Goal: Task Accomplishment & Management: Use online tool/utility

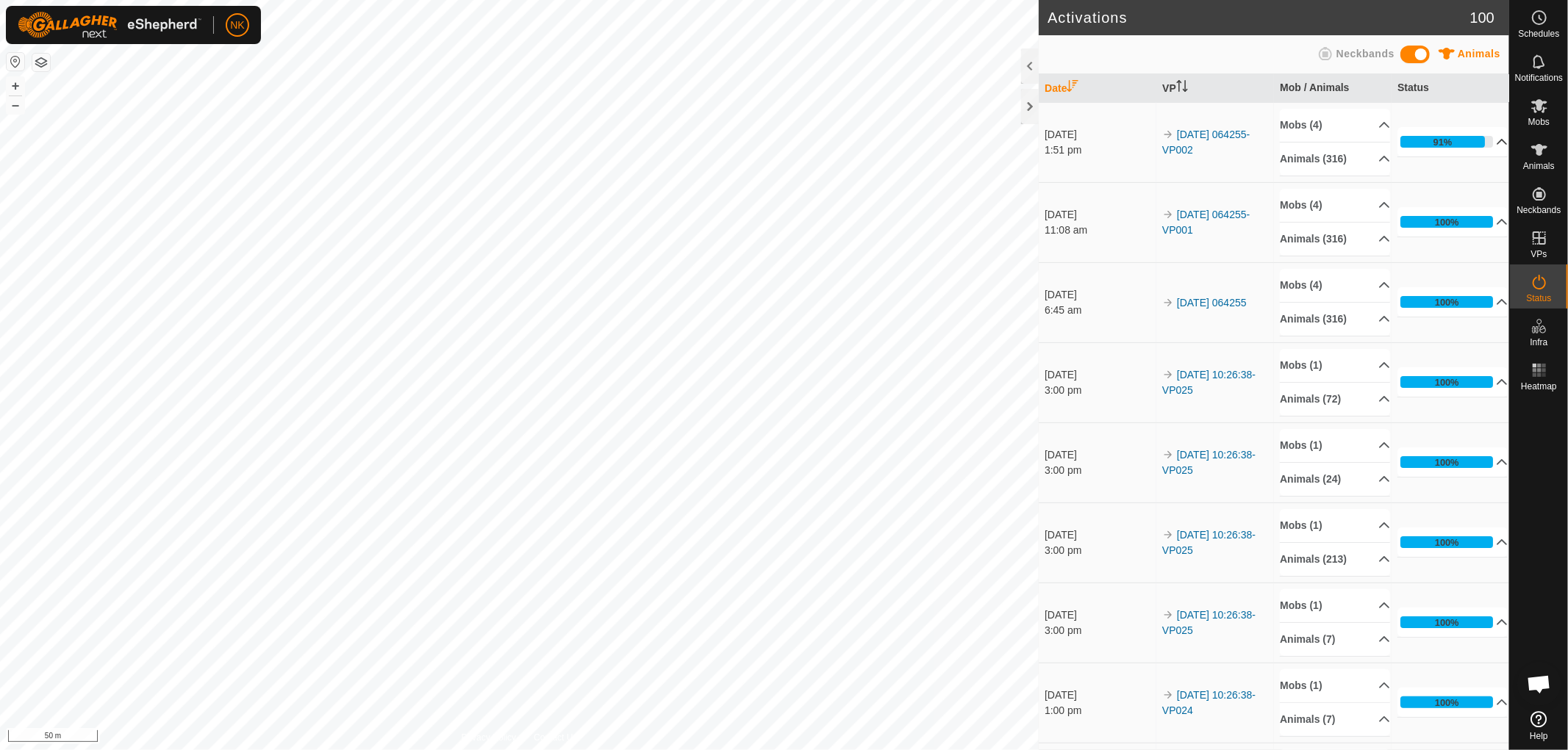
click at [1436, 137] on p-accordion-header "91%" at bounding box center [1452, 142] width 110 height 30
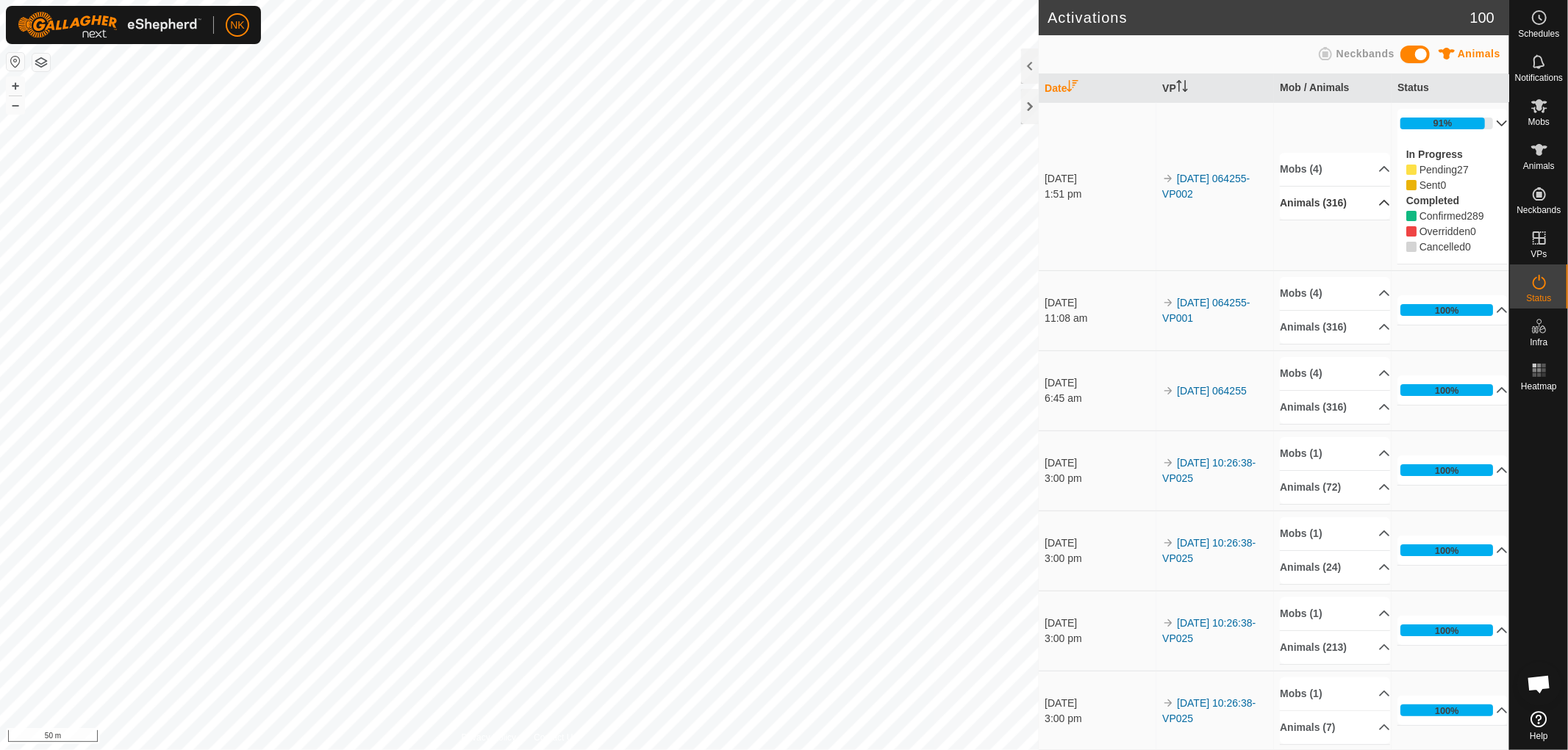
click at [1330, 202] on p-accordion-header "Animals (316)" at bounding box center [1334, 203] width 110 height 34
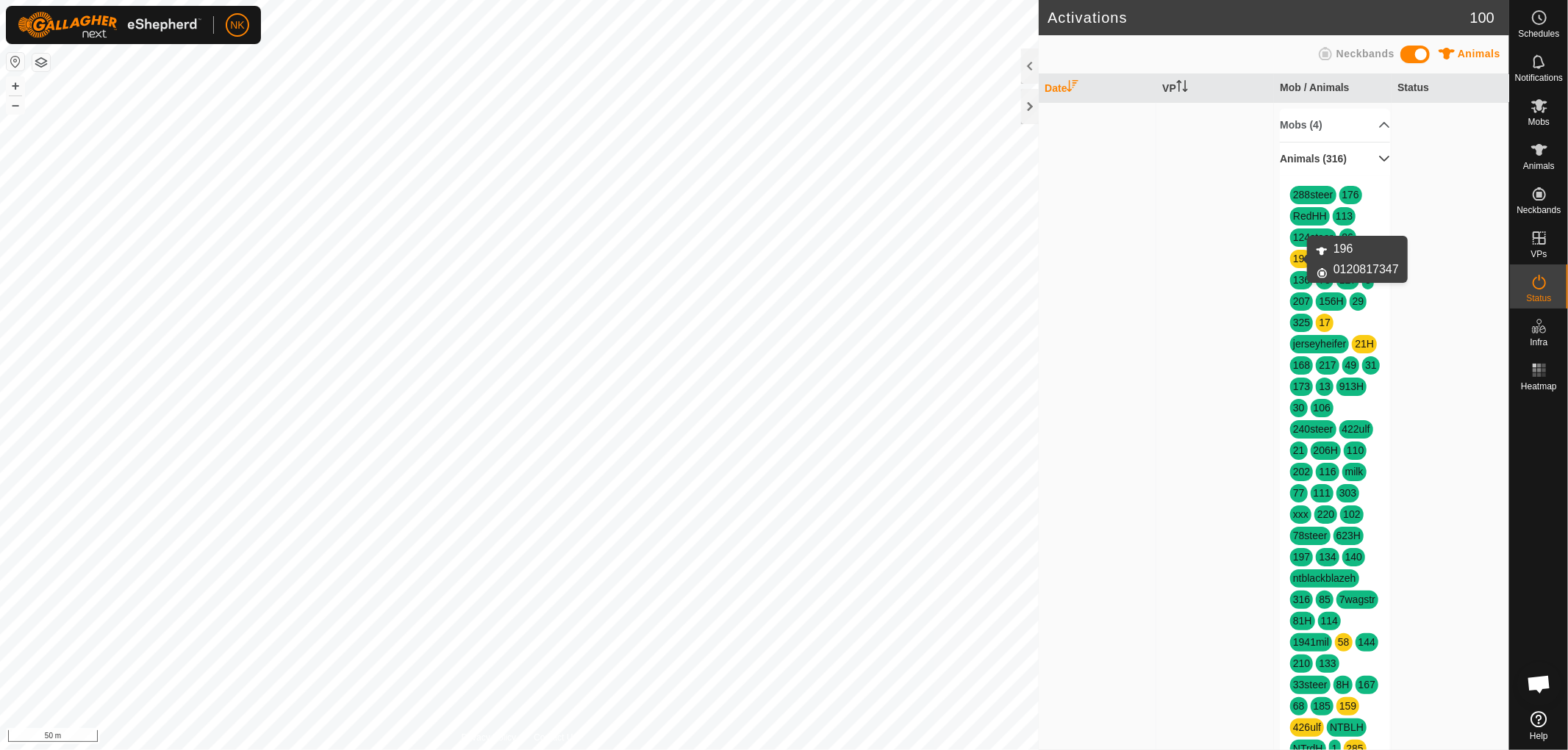
click at [1293, 259] on link "196" at bounding box center [1302, 258] width 17 height 12
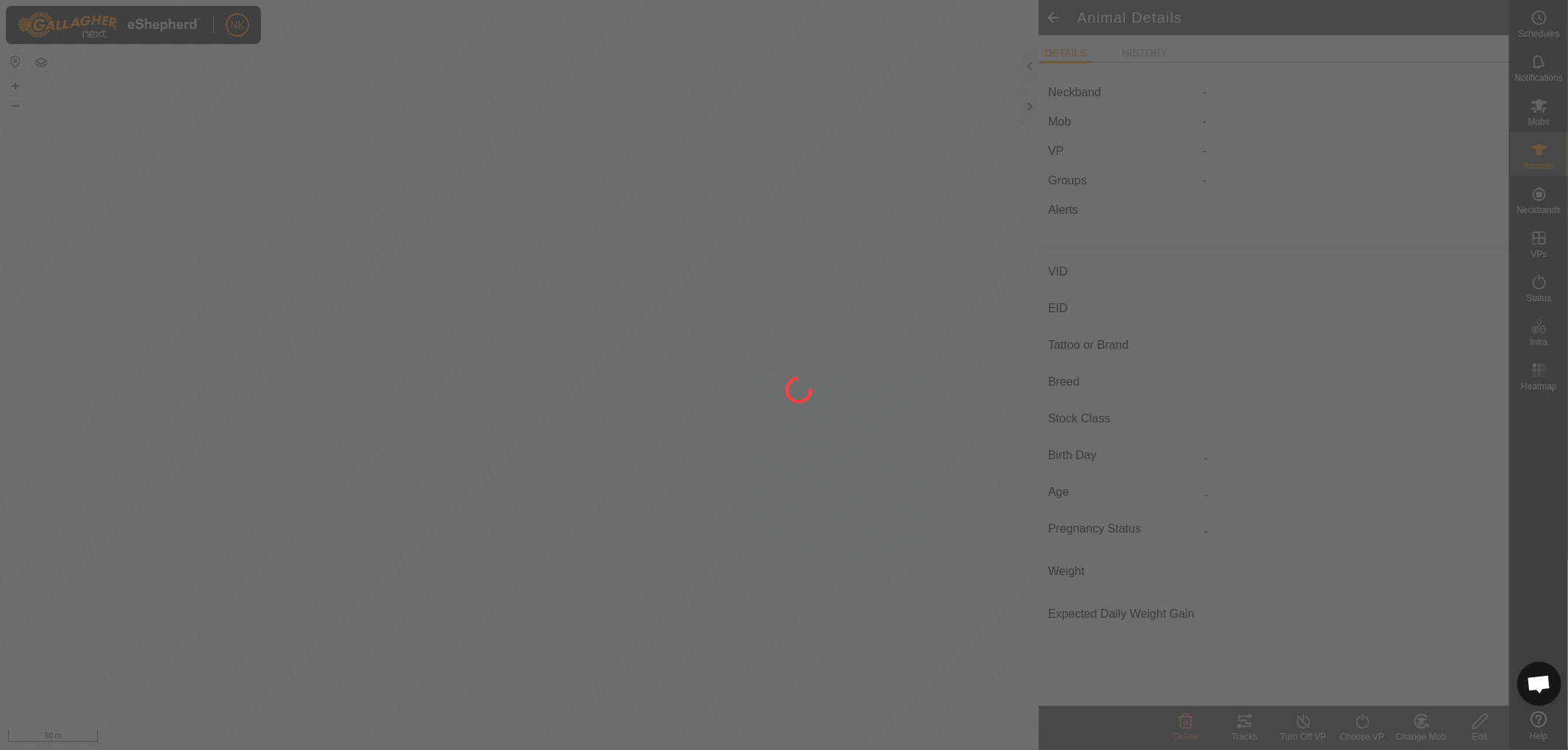
type input "196"
type input "-"
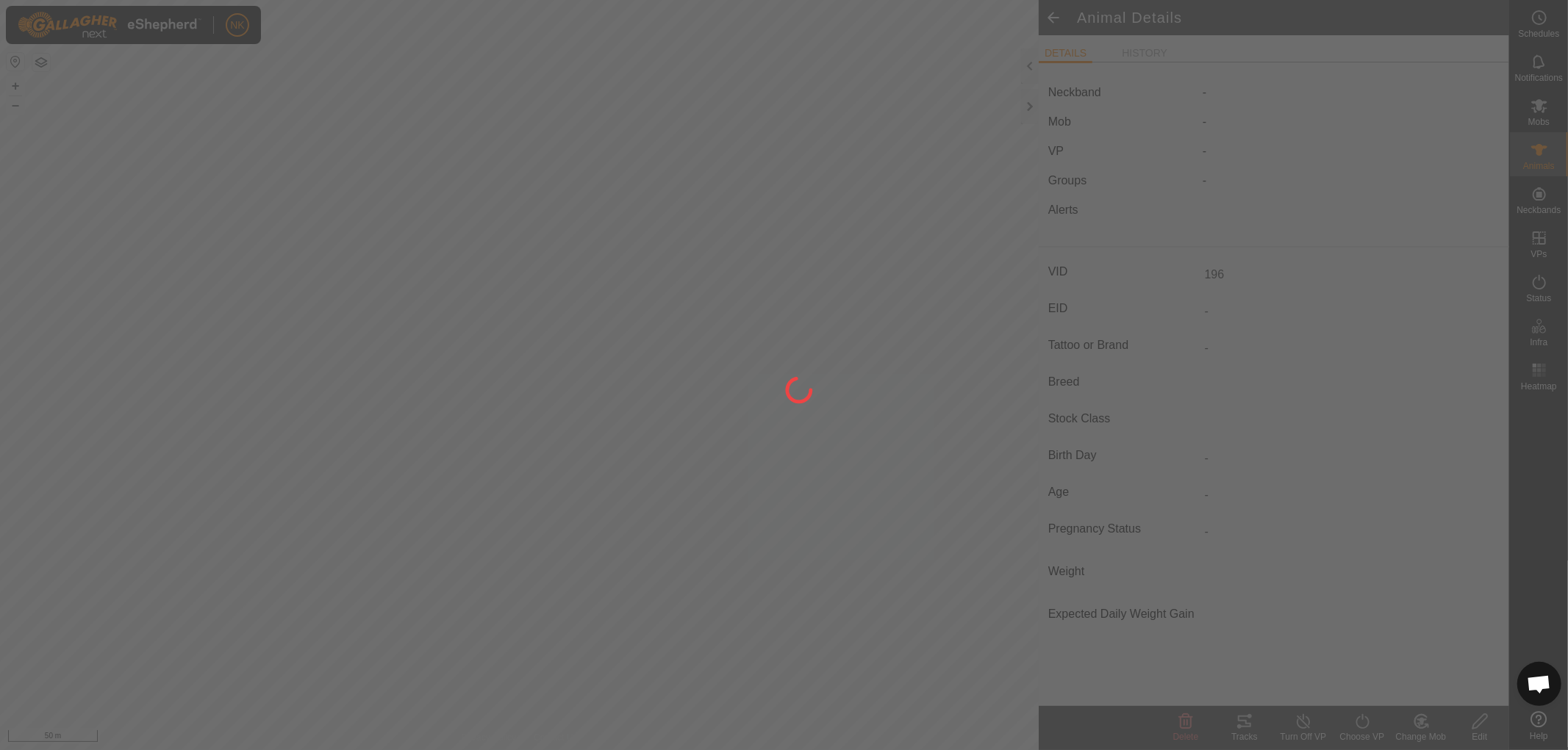
type input "-"
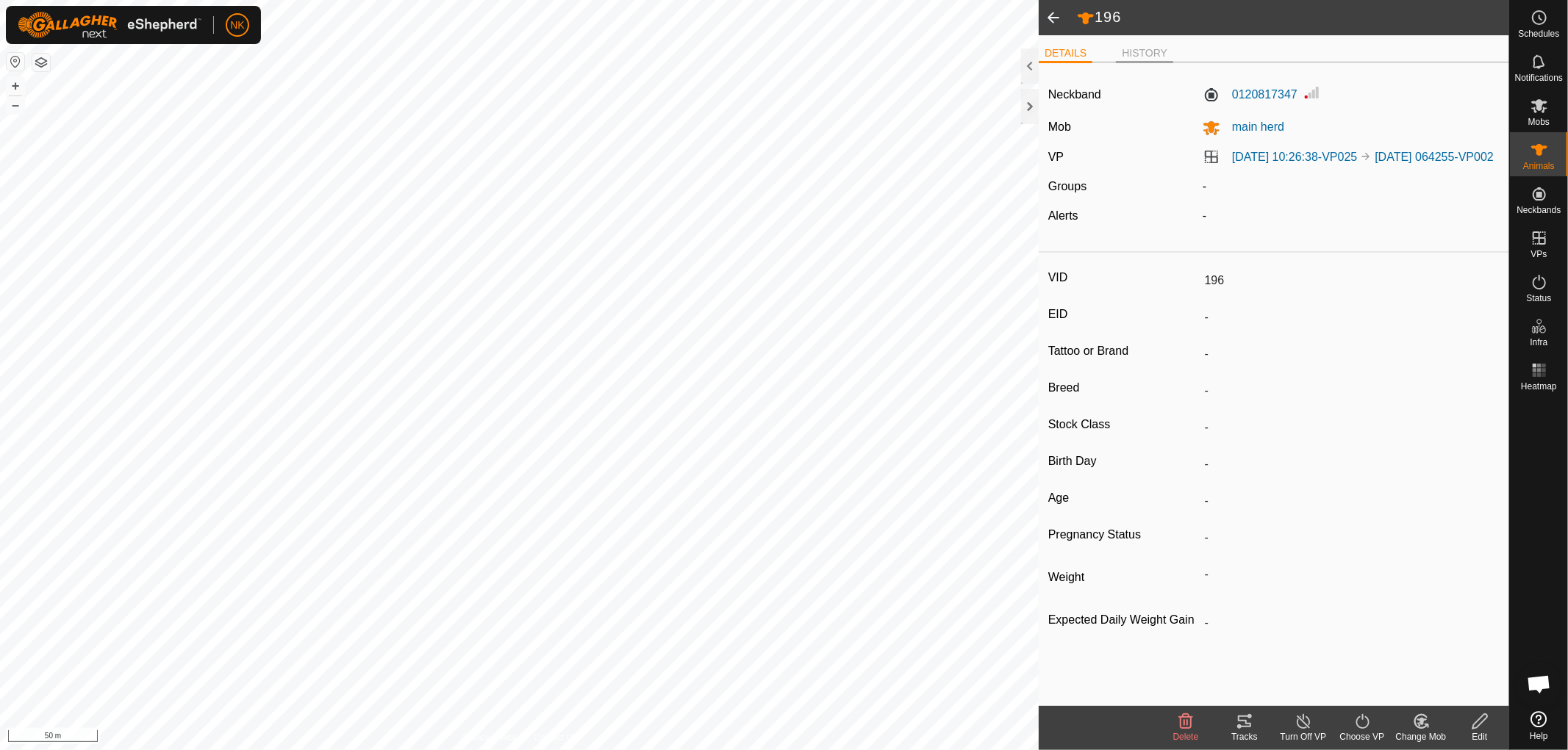
click at [1141, 54] on li "HISTORY" at bounding box center [1145, 54] width 58 height 18
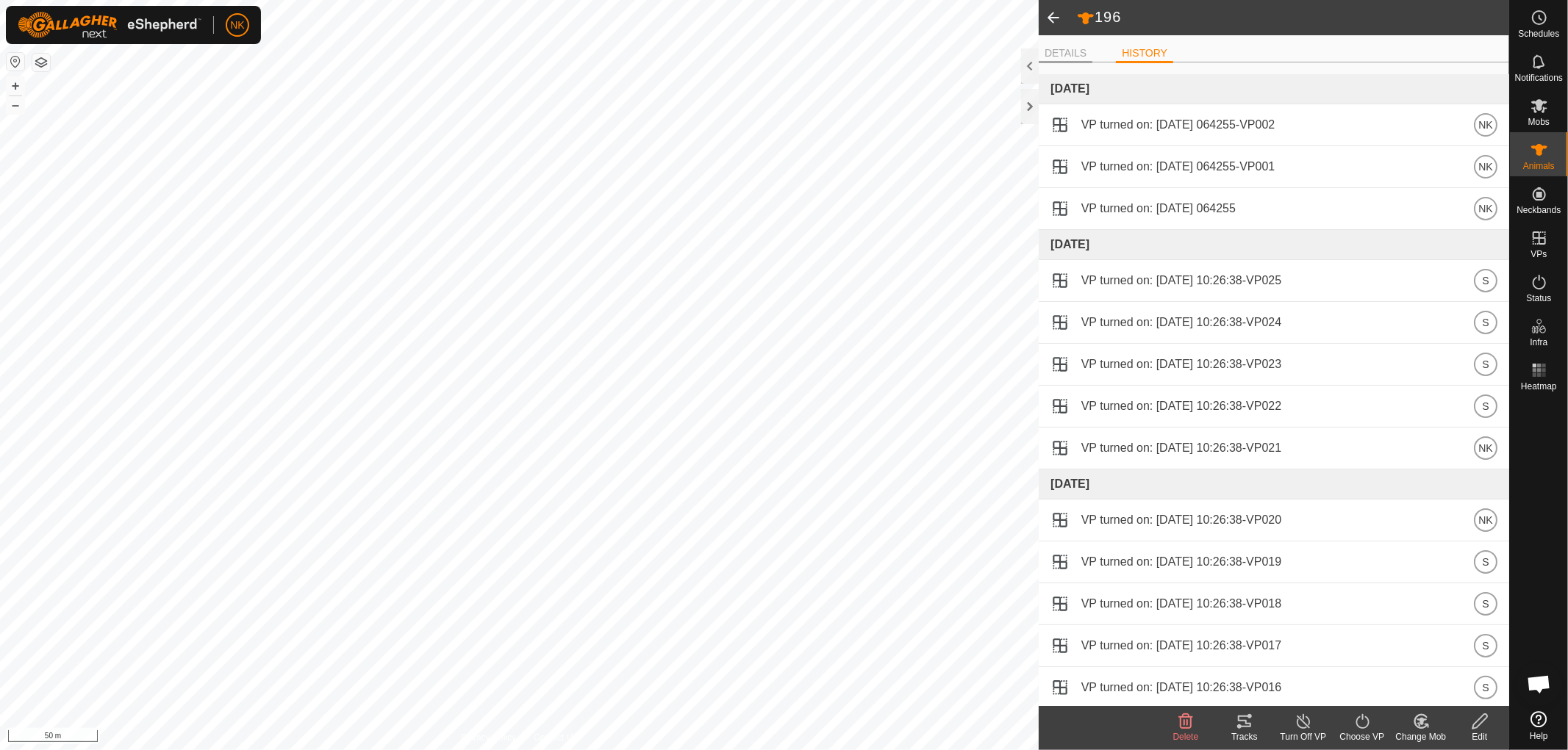
click at [1063, 54] on li "DETAILS" at bounding box center [1066, 54] width 54 height 18
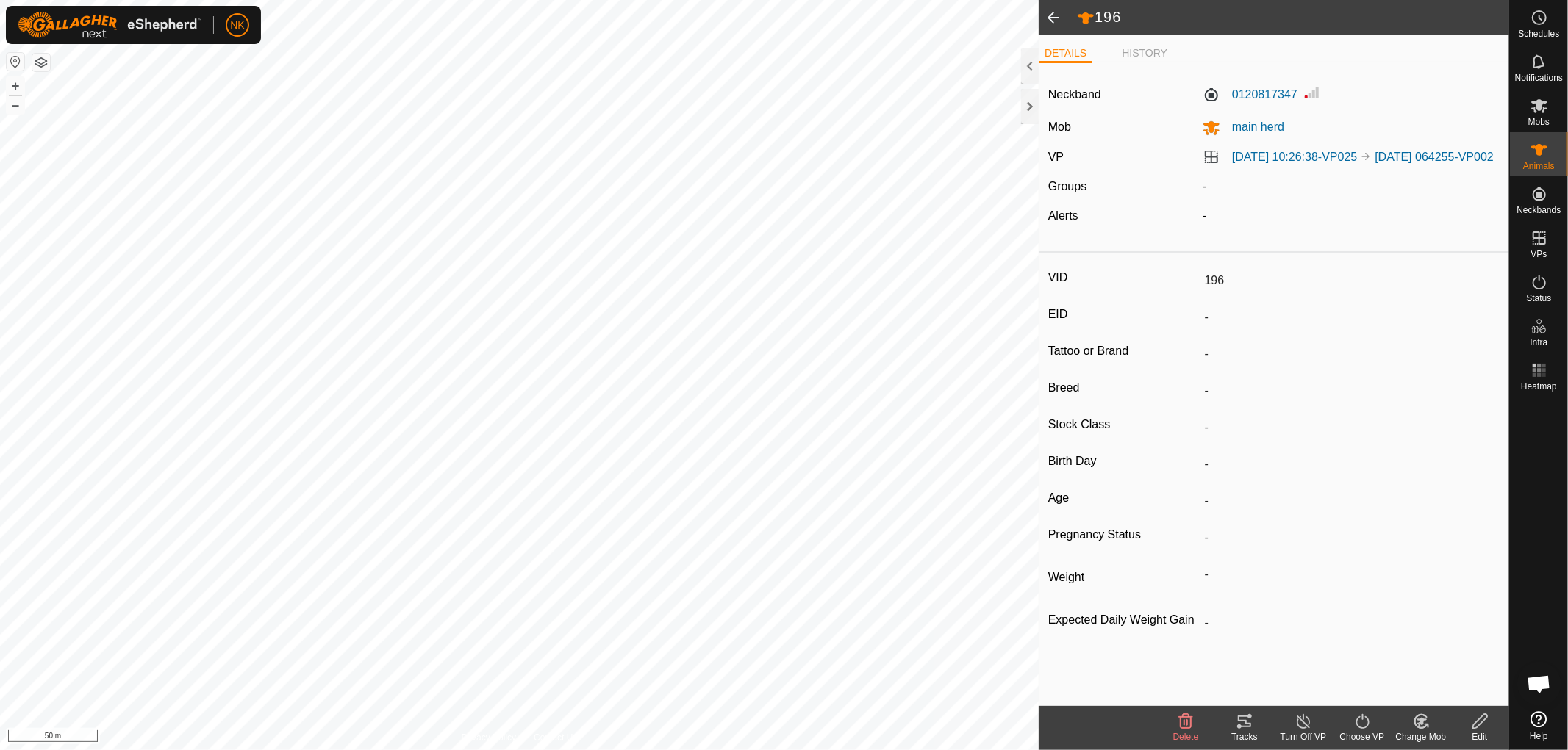
click at [1053, 22] on span at bounding box center [1054, 18] width 30 height 35
click at [1026, 112] on div at bounding box center [1029, 106] width 18 height 35
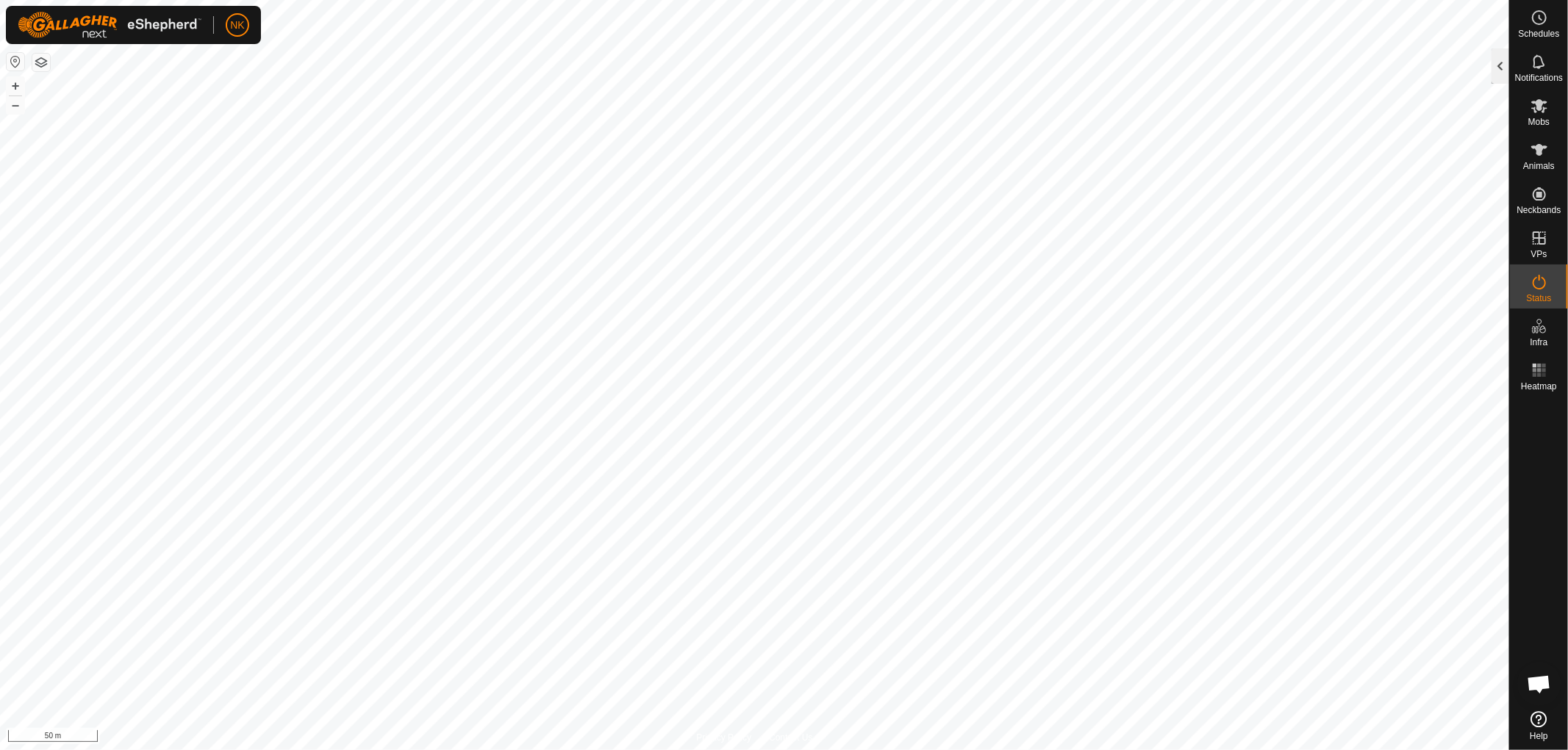
click at [1503, 68] on div at bounding box center [1500, 66] width 18 height 35
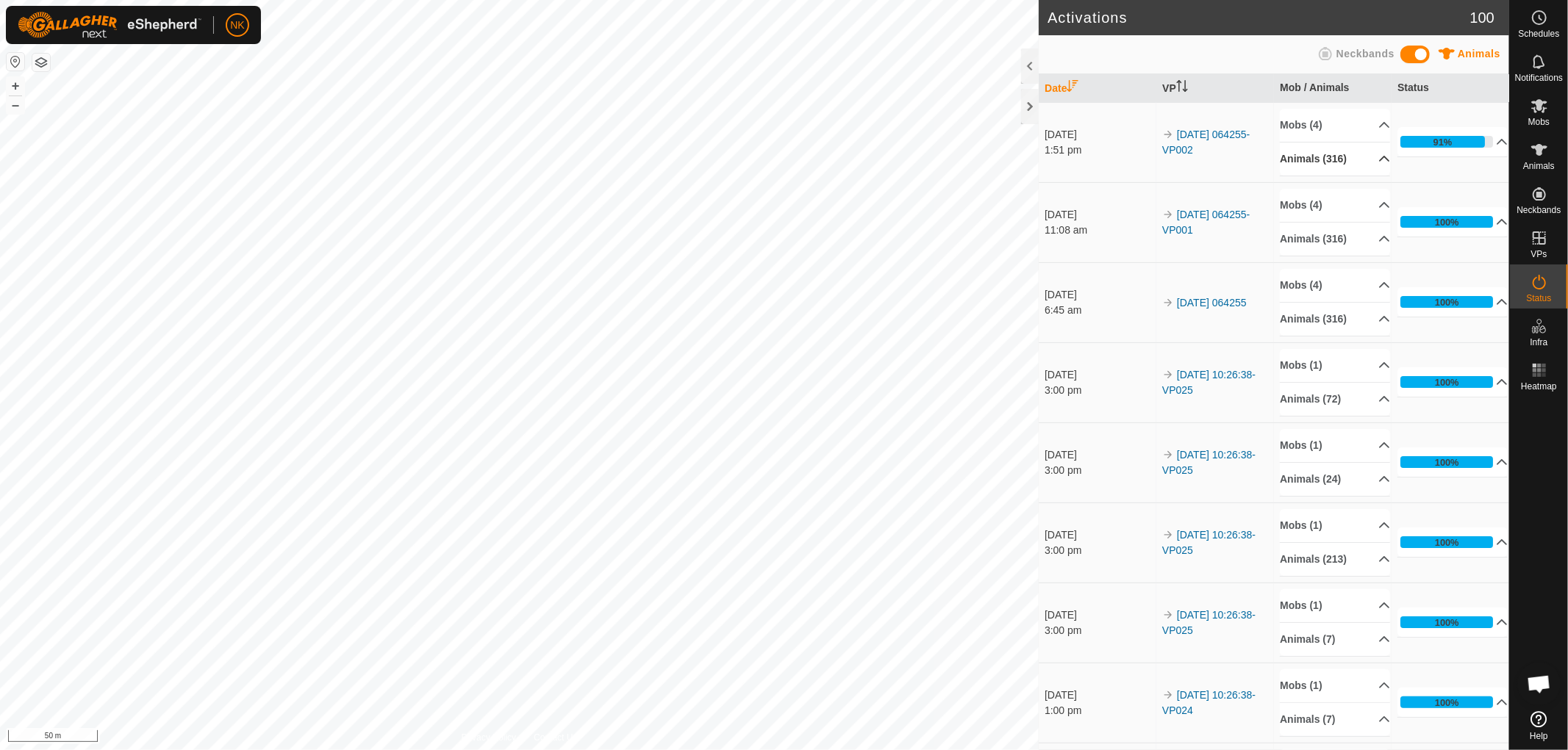
click at [1331, 158] on p-accordion-header "Animals (316)" at bounding box center [1334, 159] width 110 height 34
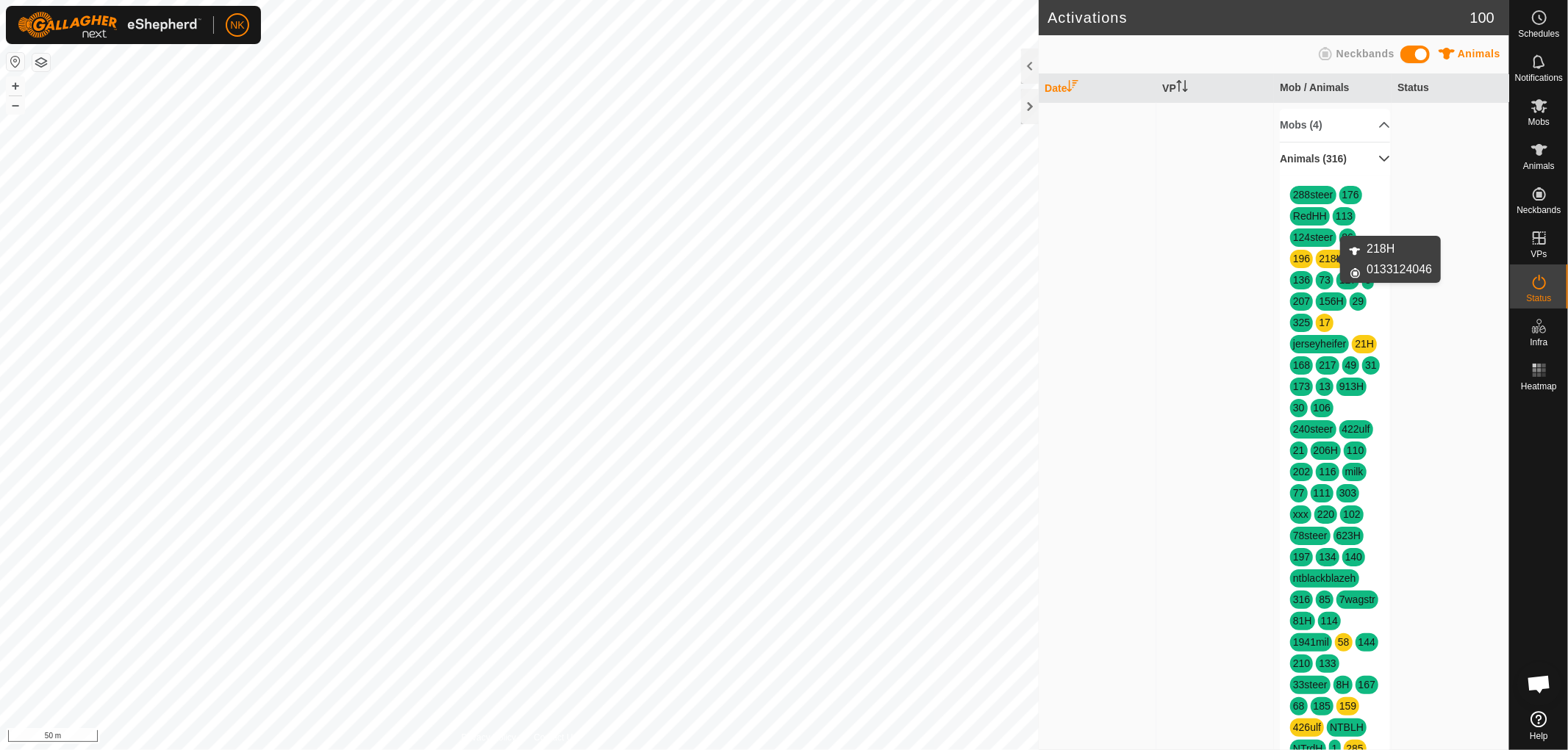
click at [1323, 262] on link "218H" at bounding box center [1330, 258] width 24 height 12
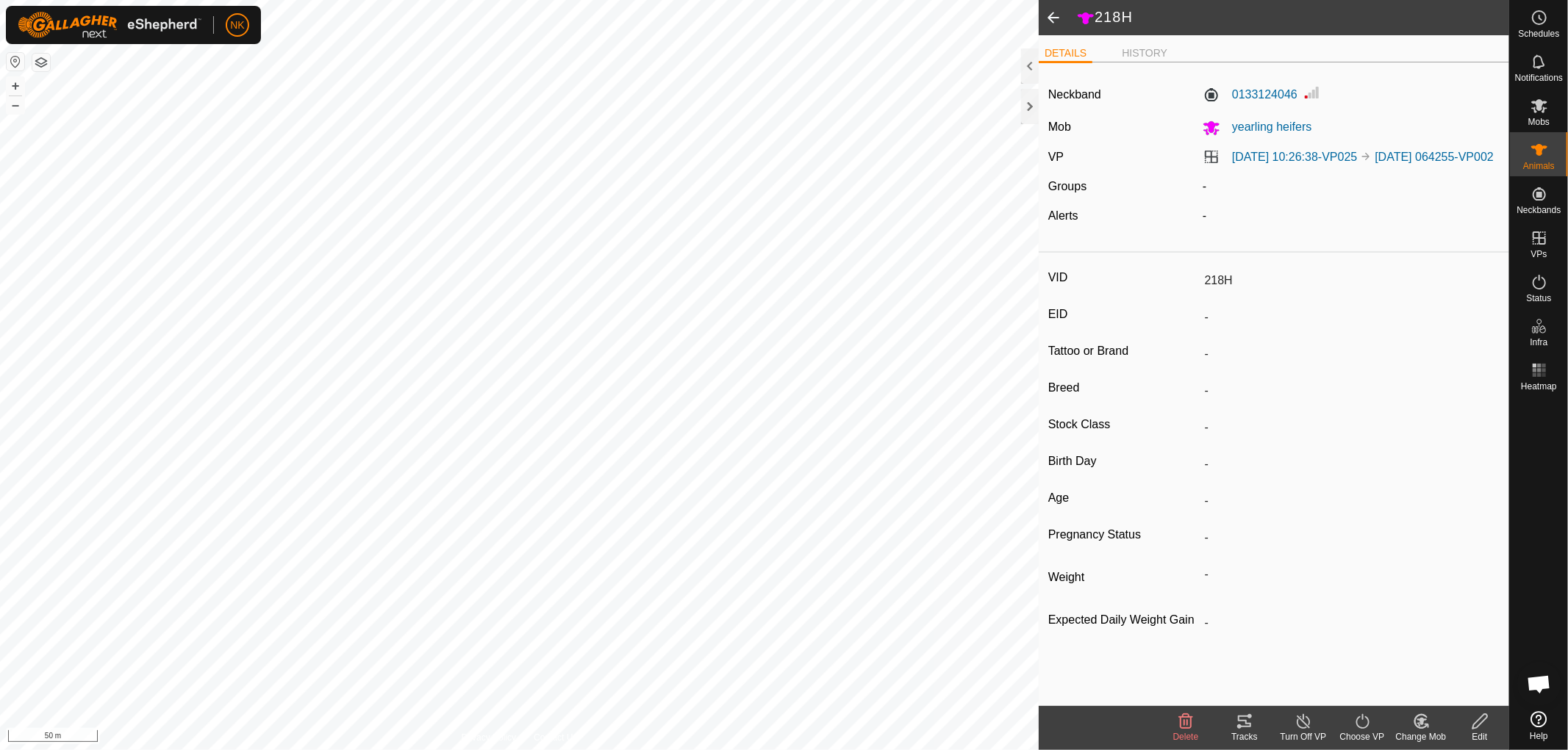
click at [1052, 19] on span at bounding box center [1054, 18] width 30 height 35
click at [1026, 113] on div at bounding box center [1029, 106] width 18 height 35
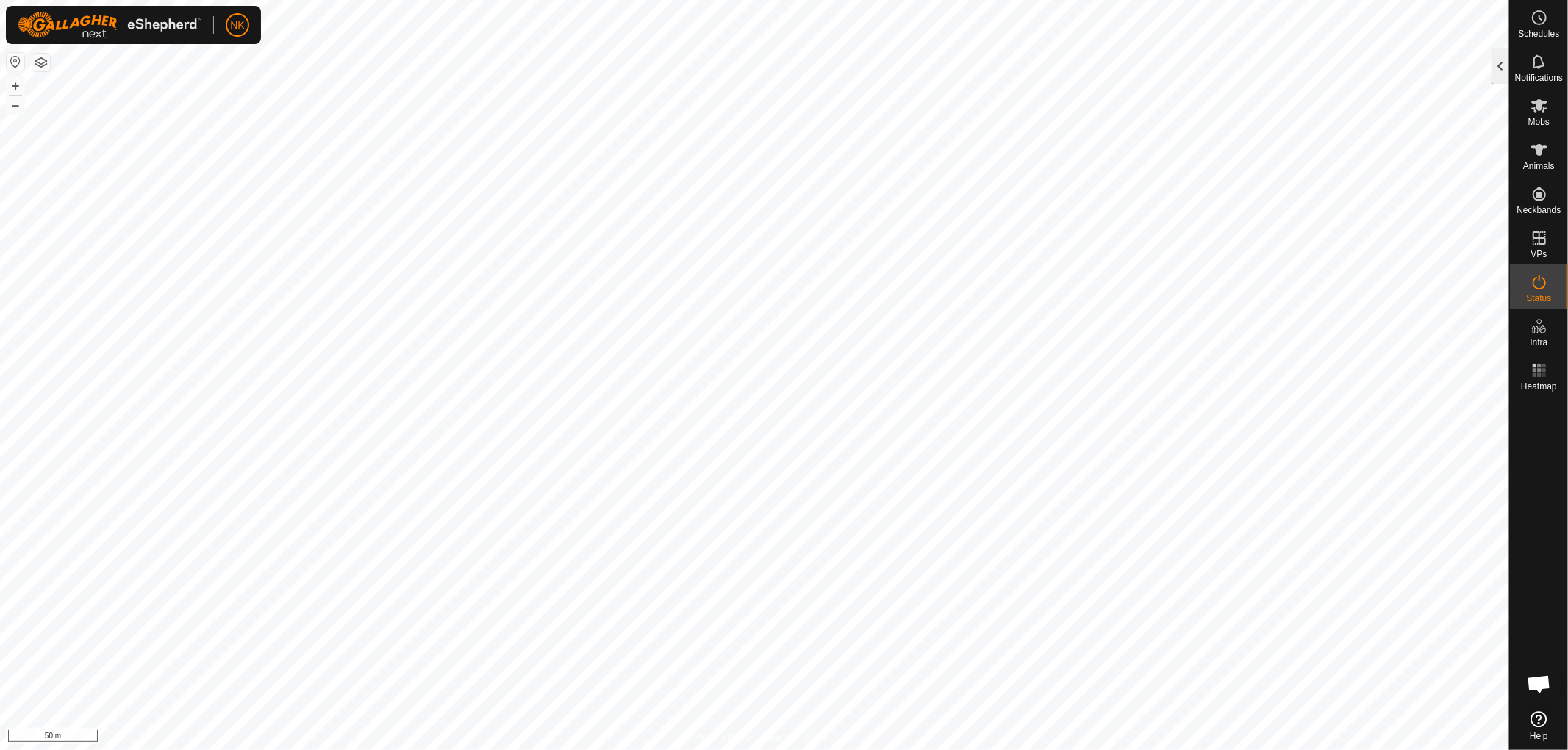
click at [1503, 72] on div at bounding box center [1500, 66] width 18 height 35
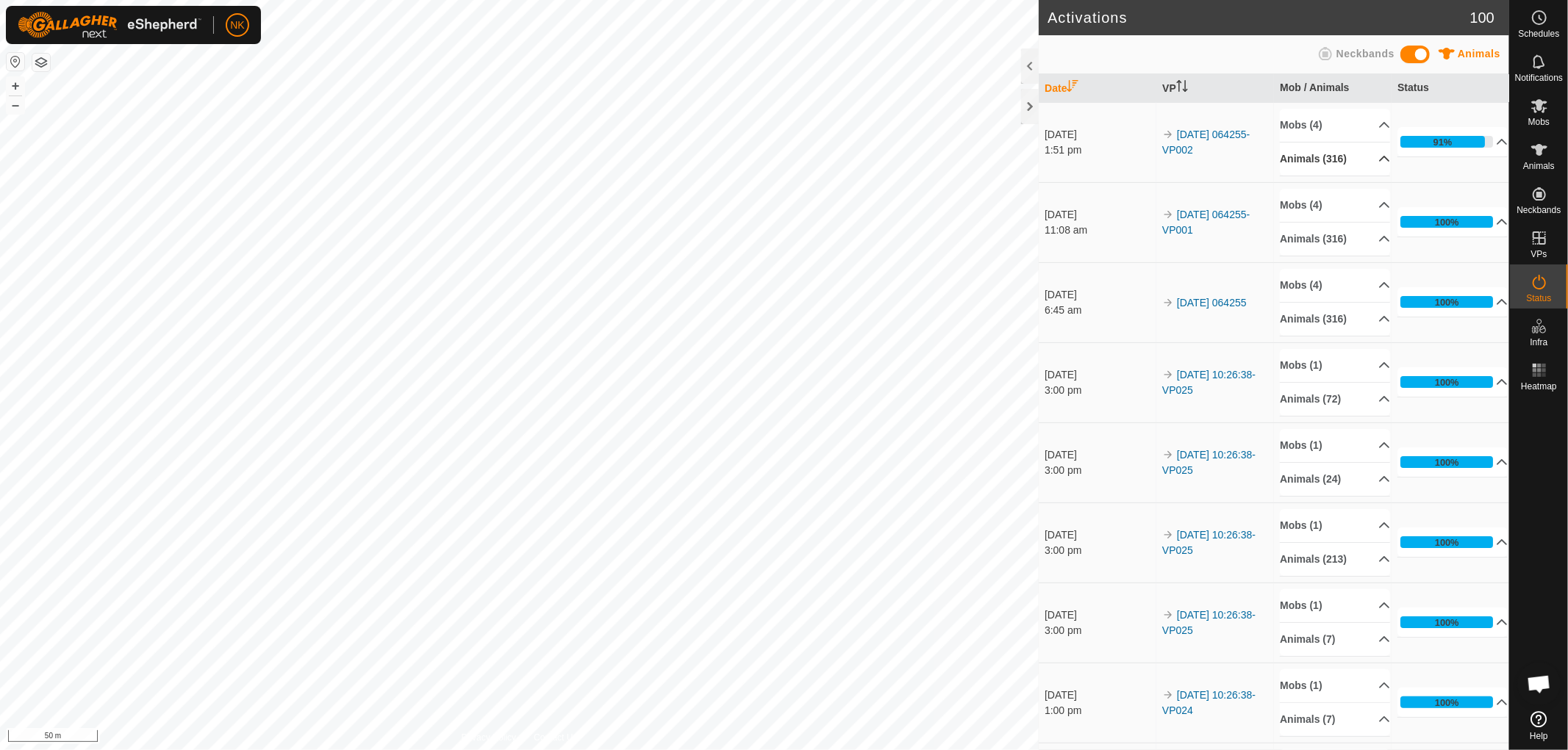
click at [1317, 158] on p-accordion-header "Animals (316)" at bounding box center [1334, 159] width 110 height 34
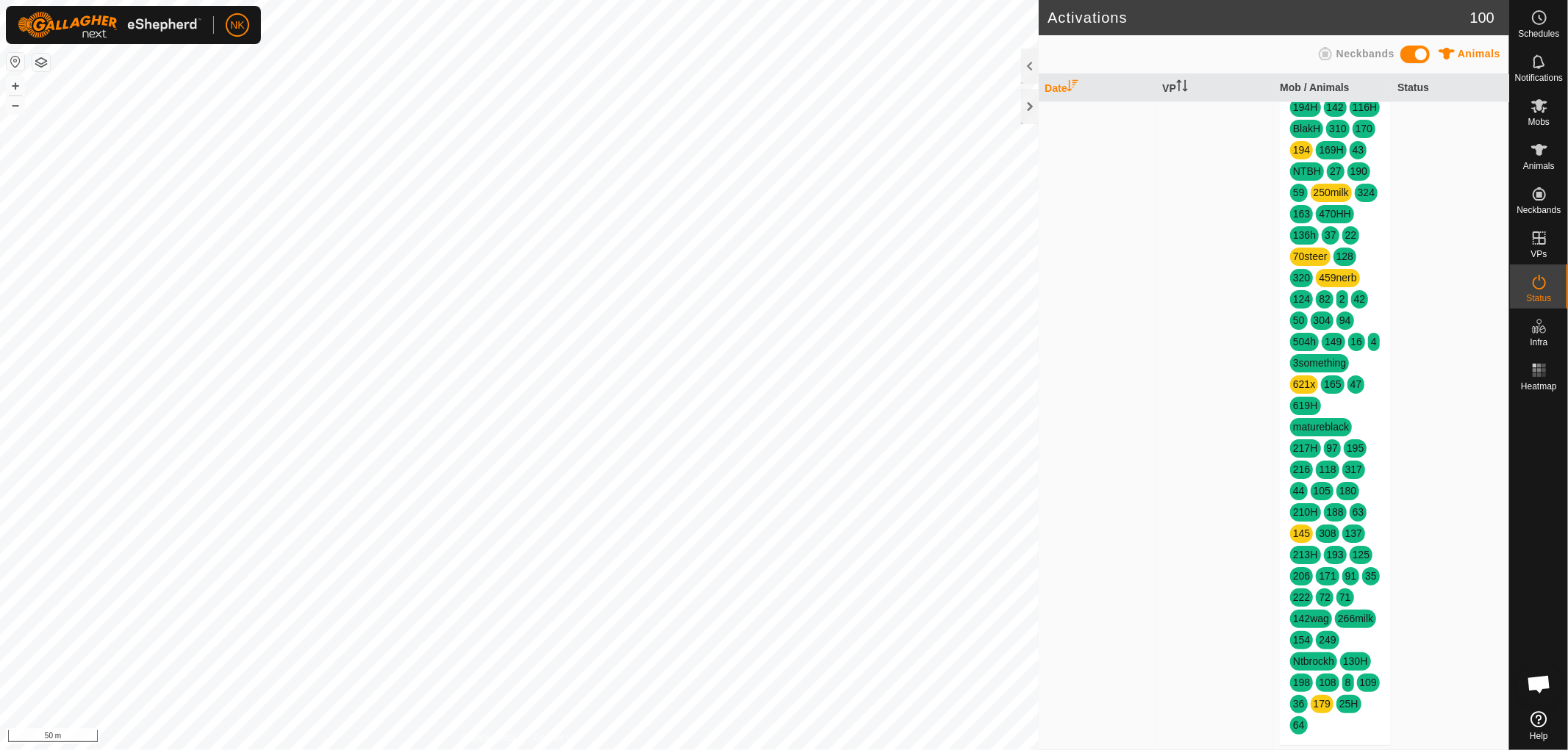
scroll to position [2368, 0]
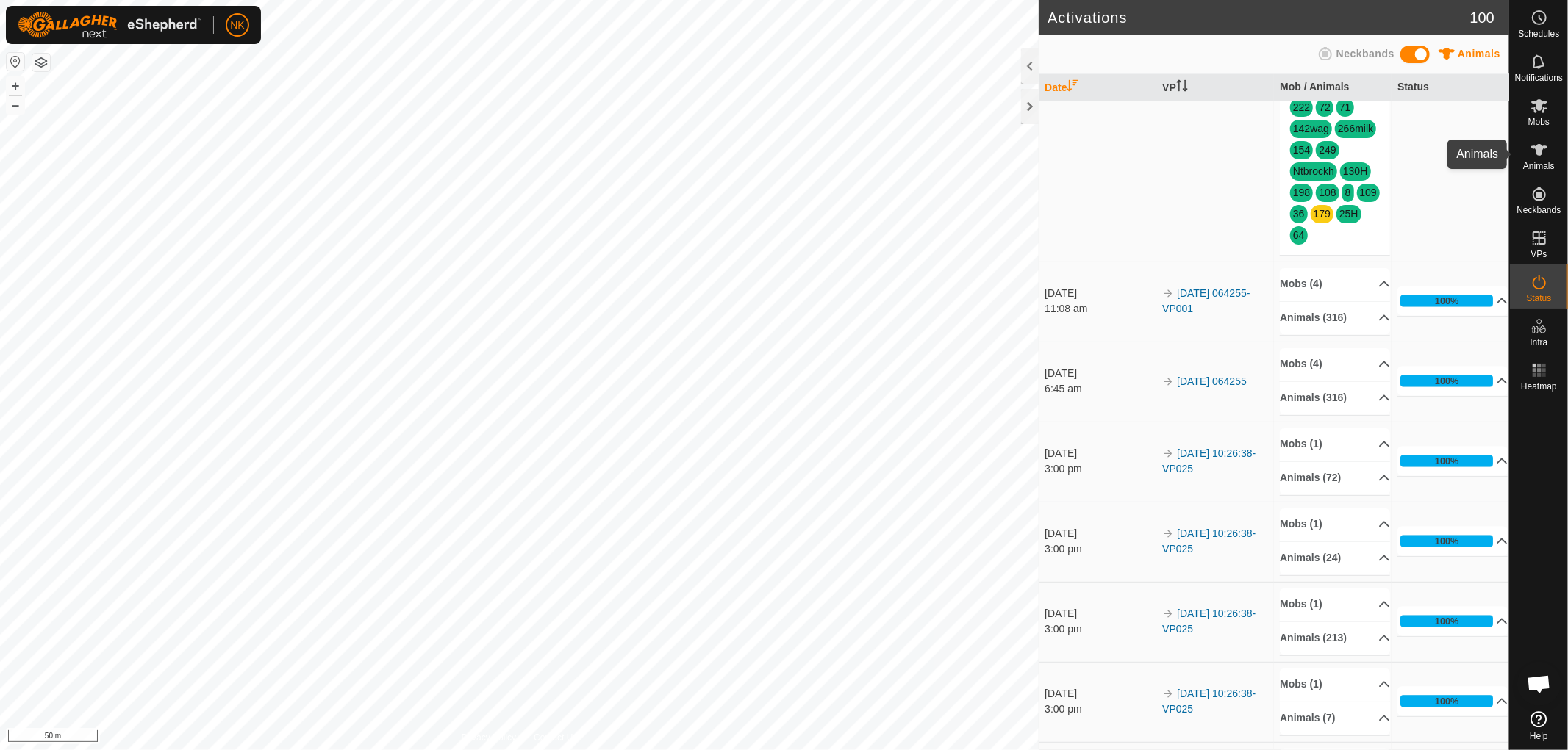
click at [1544, 155] on icon at bounding box center [1539, 149] width 18 height 18
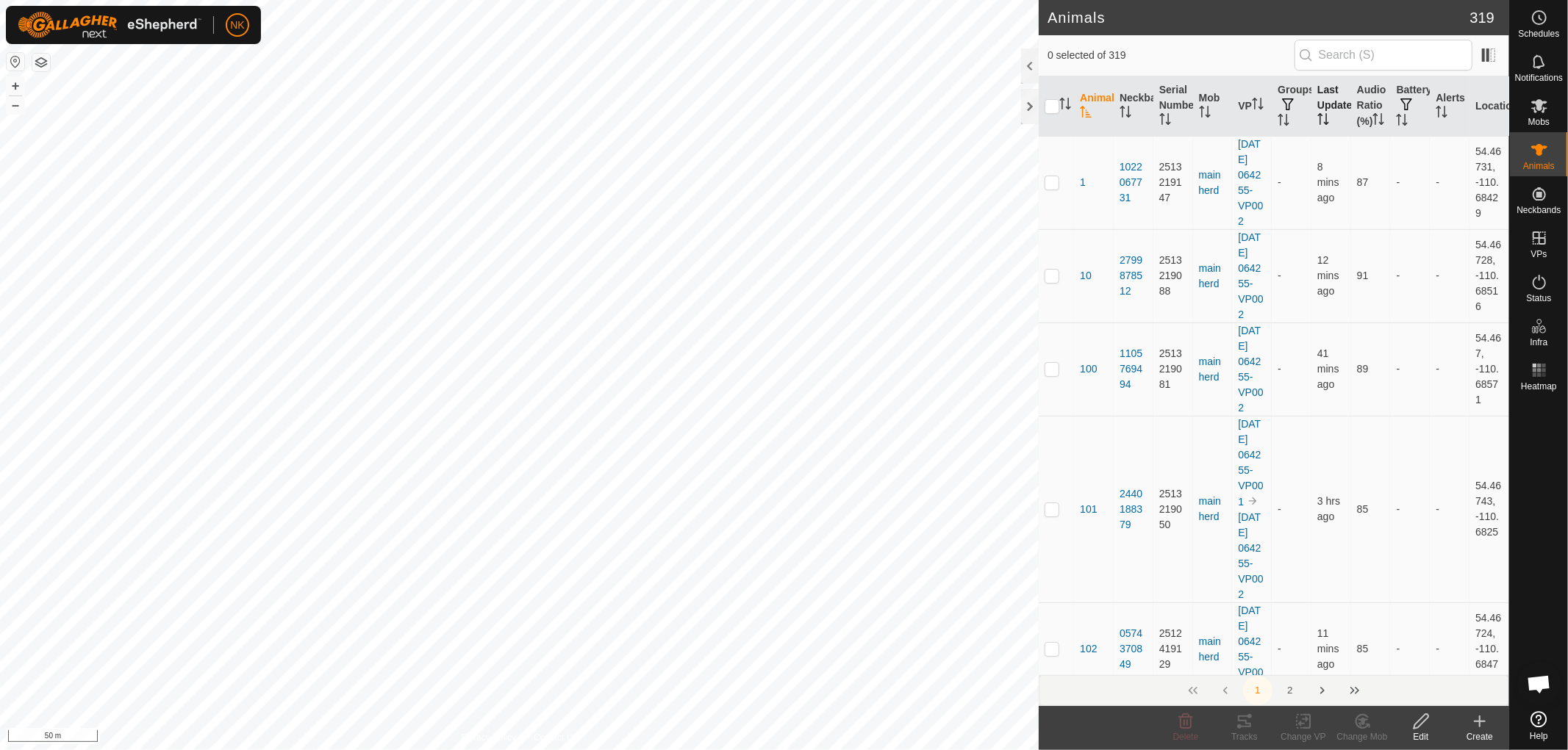
click at [1318, 99] on th "Last Updated" at bounding box center [1330, 106] width 40 height 61
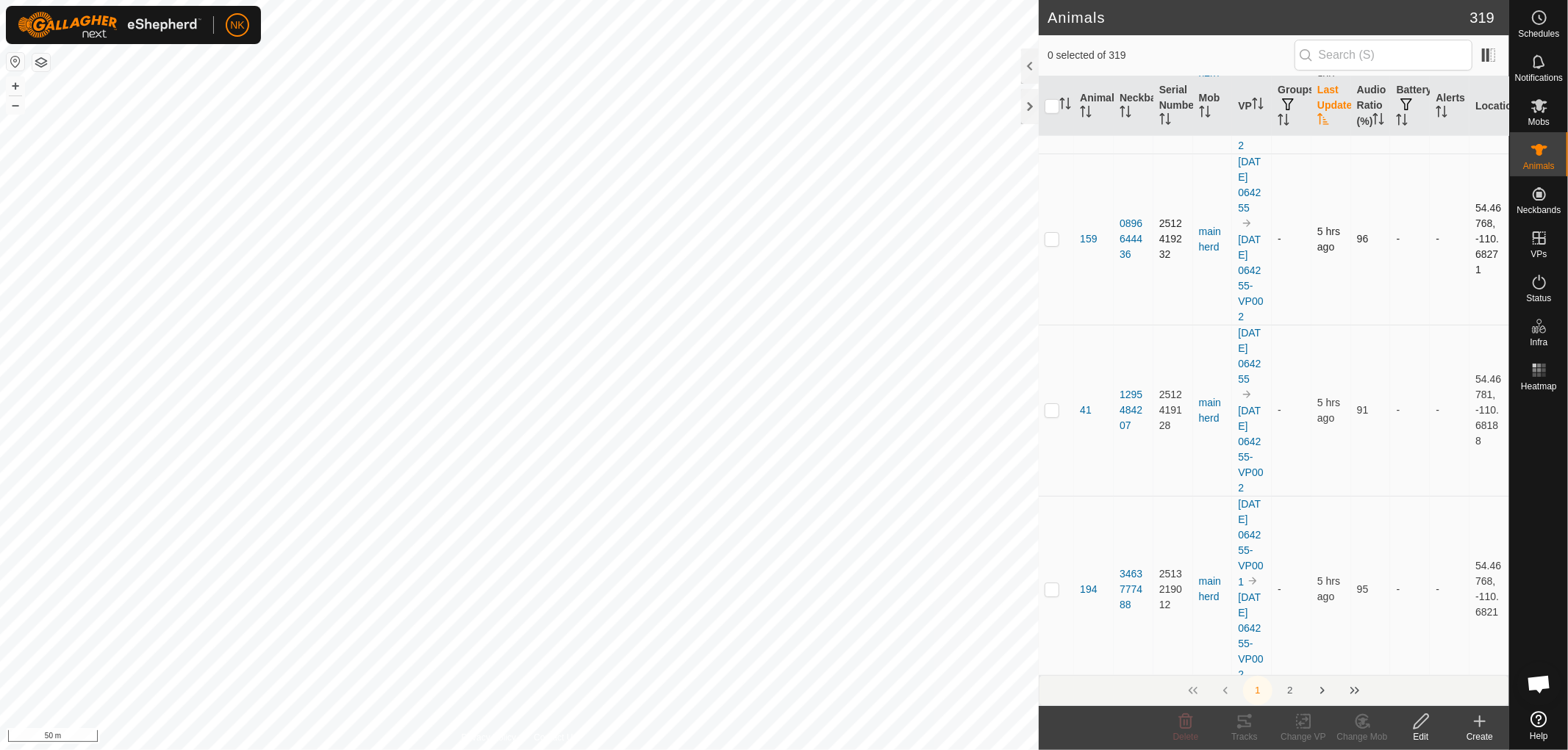
scroll to position [1061, 0]
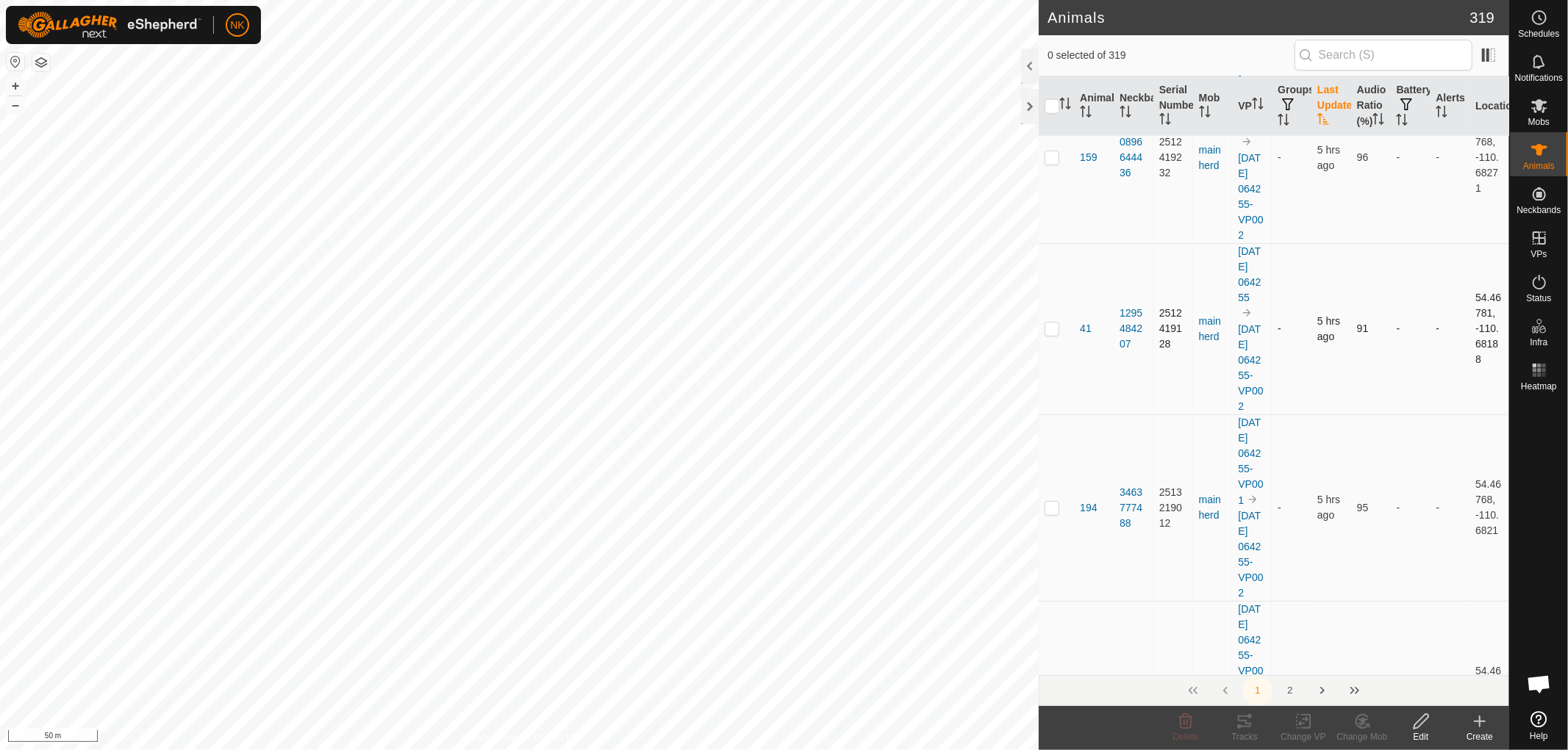
click at [1058, 334] on p-checkbox at bounding box center [1052, 328] width 15 height 12
click at [1249, 730] on div "Tracks" at bounding box center [1244, 737] width 59 height 13
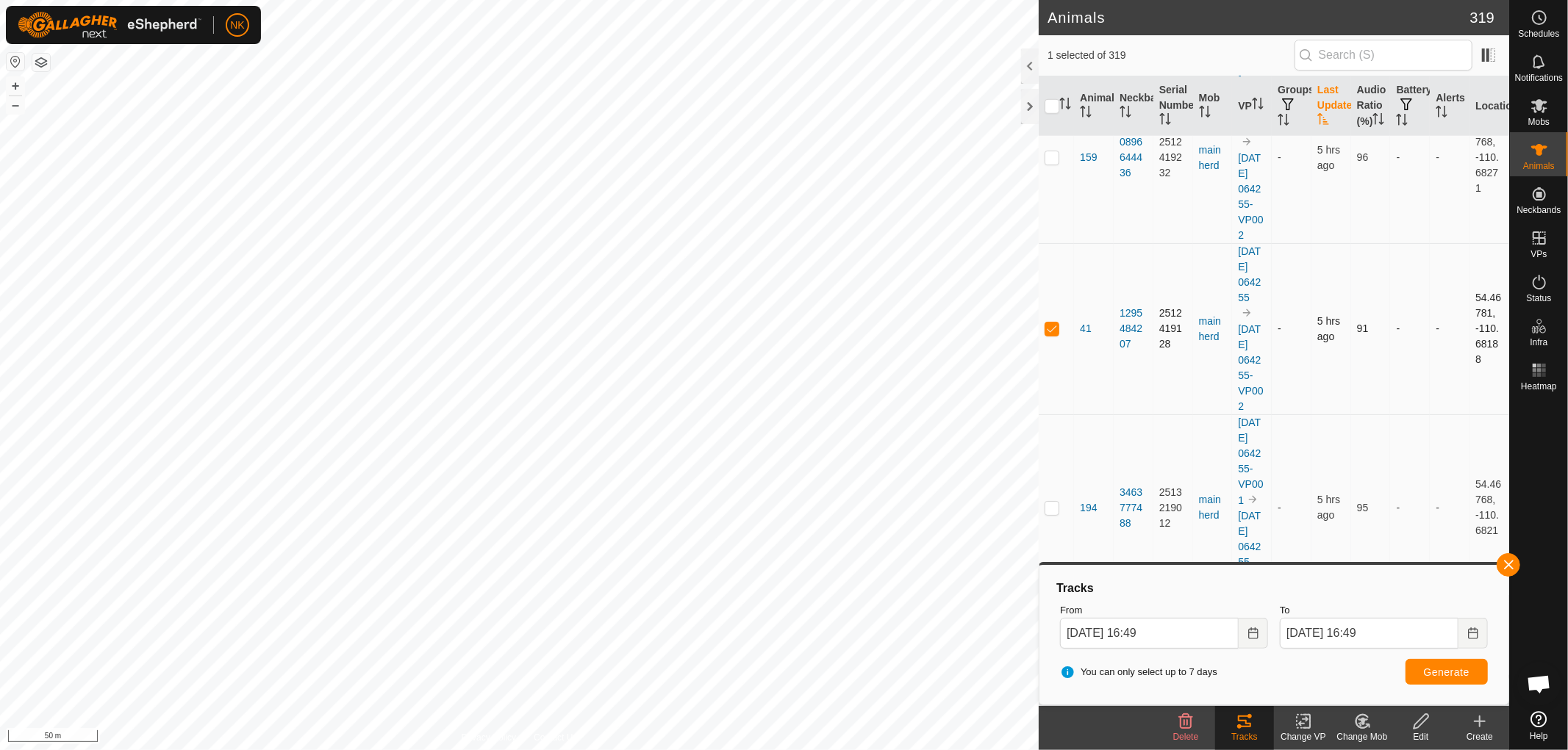
click at [1047, 334] on p-checkbox at bounding box center [1052, 328] width 15 height 12
checkbox input "false"
click at [1052, 163] on p-checkbox at bounding box center [1052, 157] width 15 height 12
checkbox input "true"
click at [1240, 733] on div "Tracks" at bounding box center [1244, 737] width 59 height 13
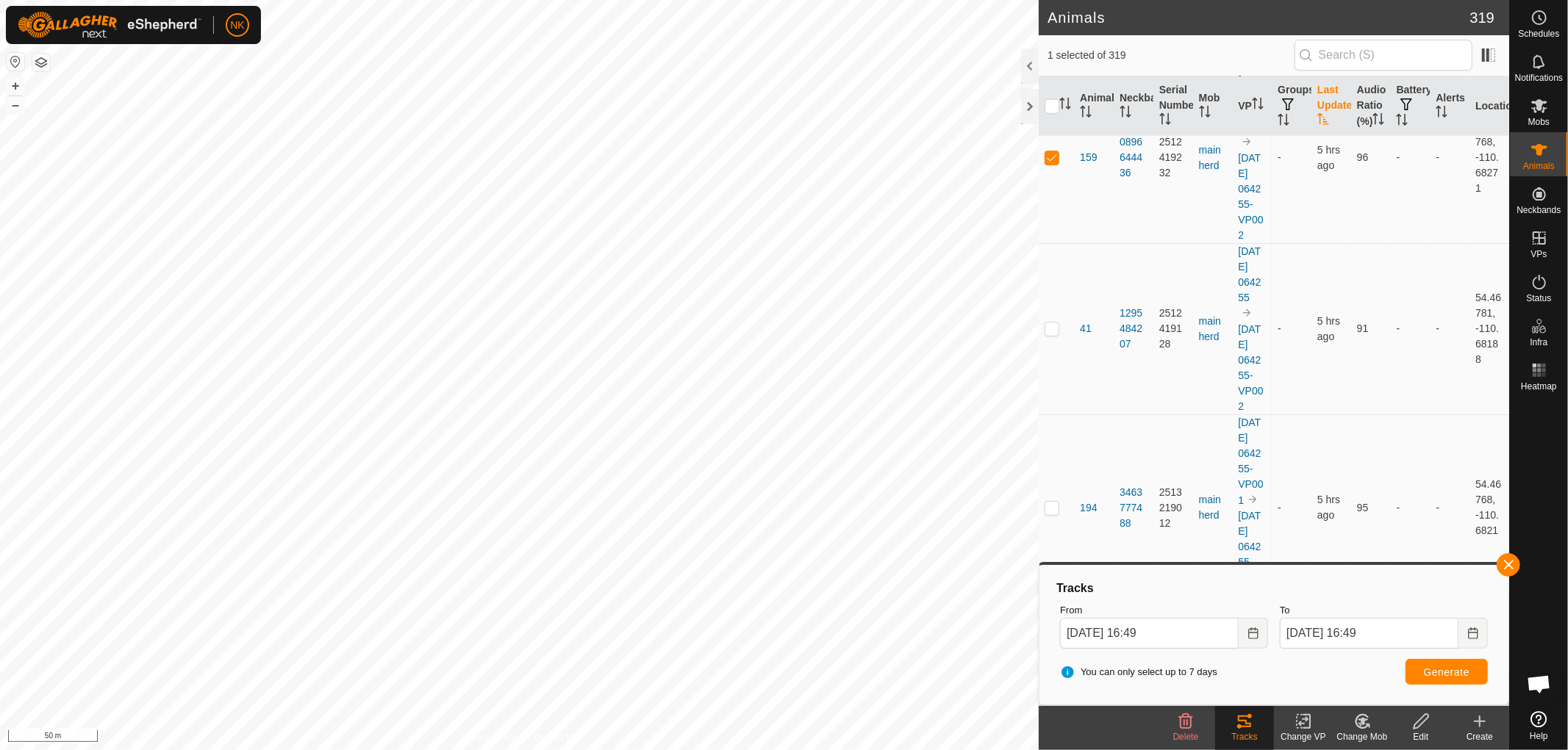
click at [1299, 730] on div "Change VP" at bounding box center [1302, 737] width 59 height 13
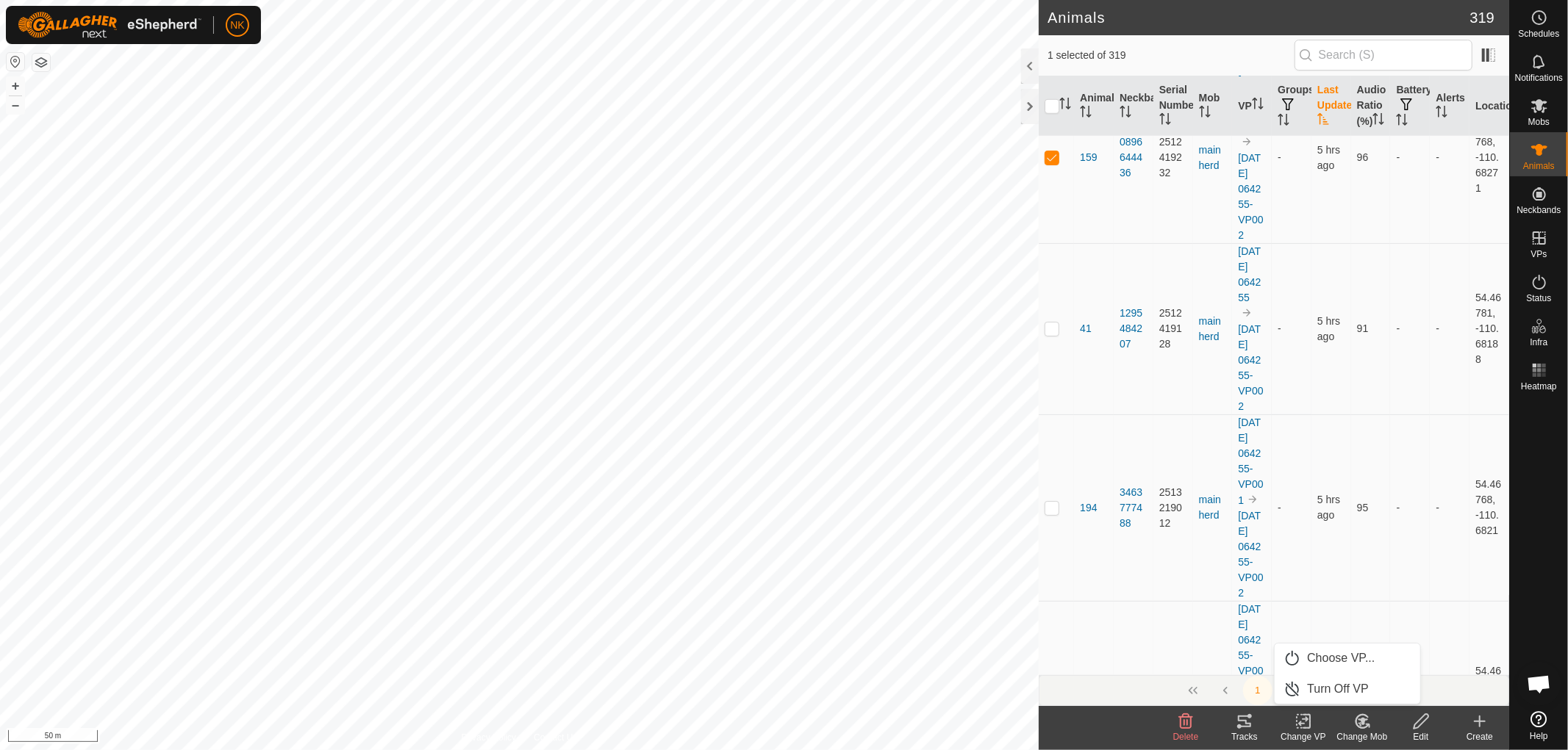
click at [1251, 730] on icon at bounding box center [1244, 721] width 18 height 18
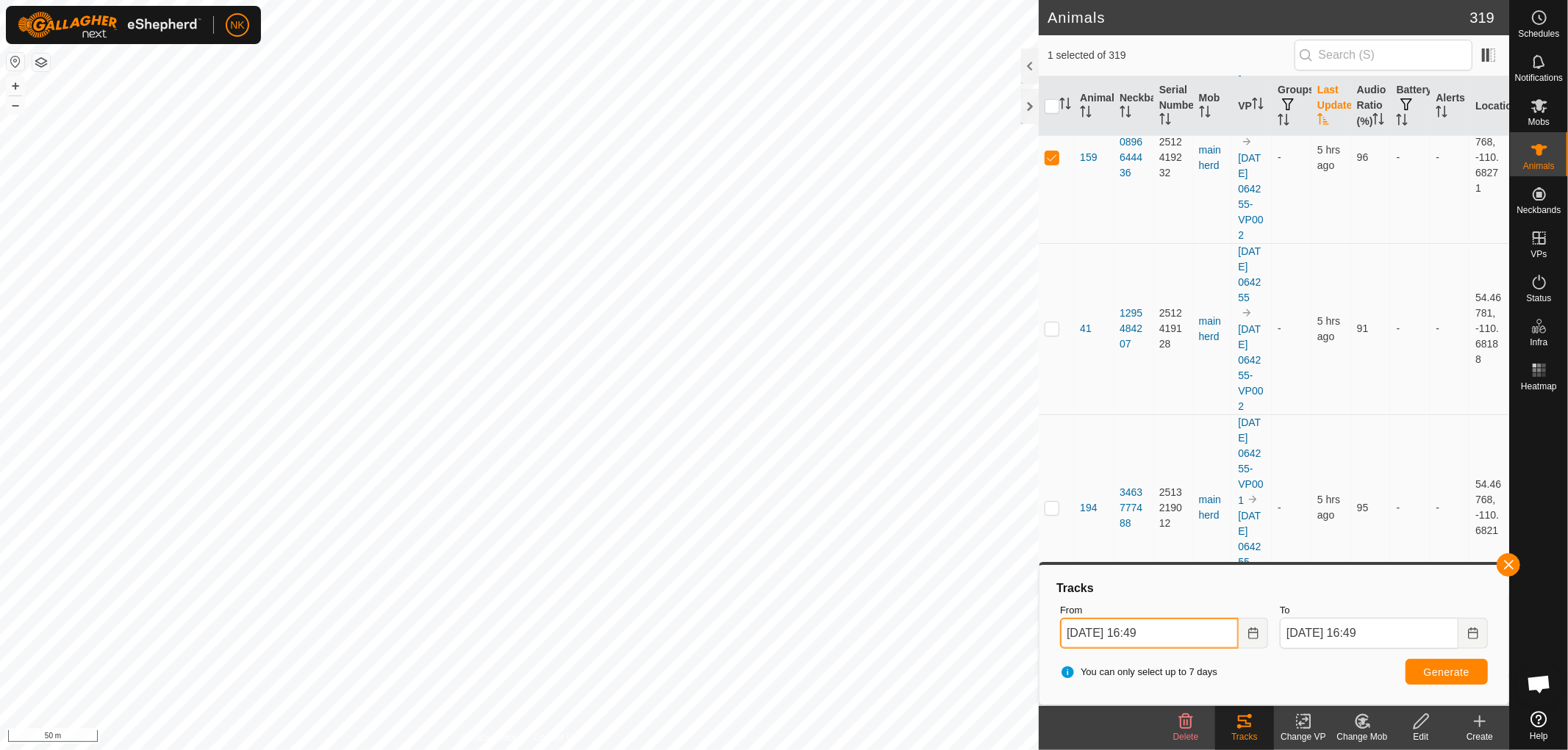
click at [1152, 631] on input "[DATE] 16:49" at bounding box center [1150, 633] width 179 height 31
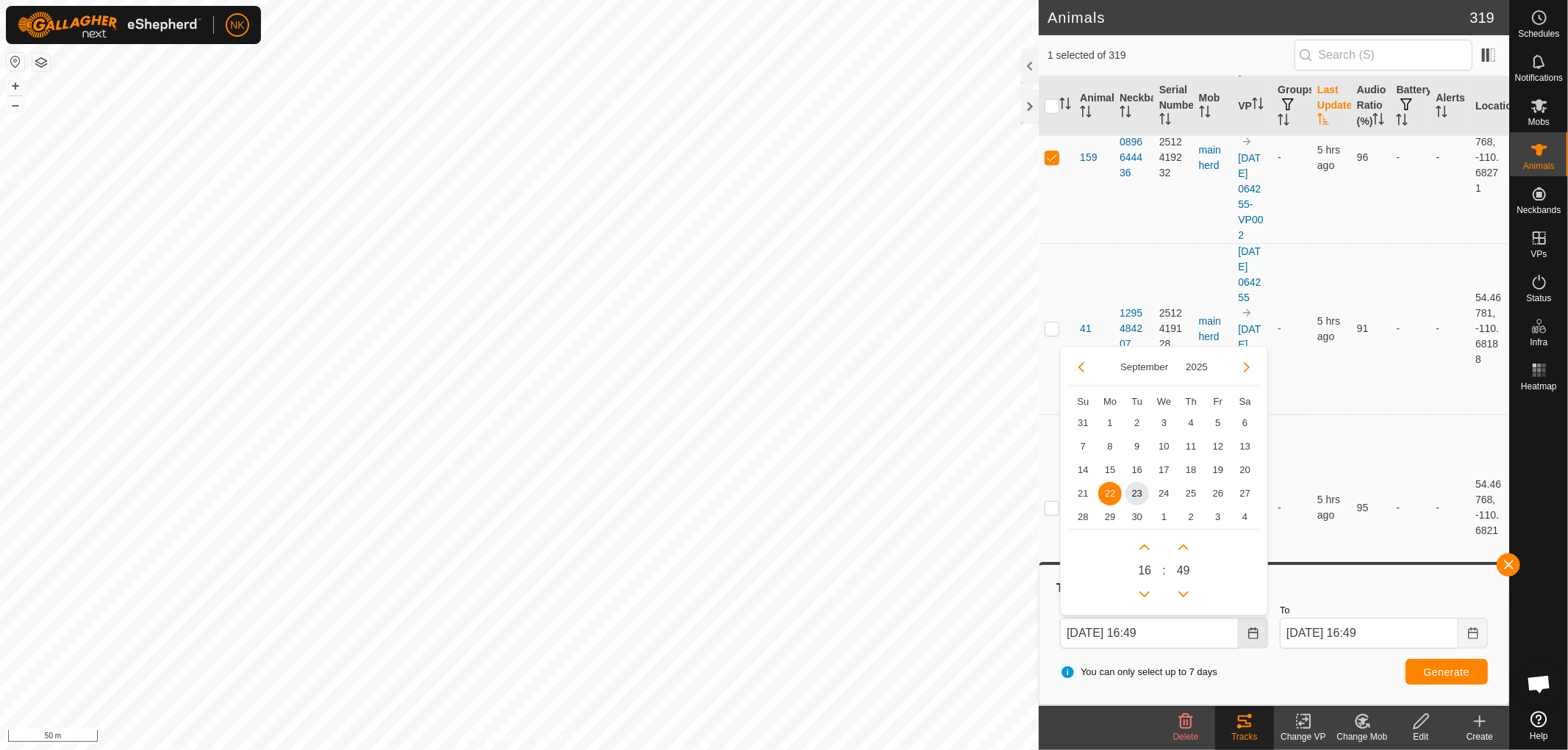
click at [1248, 638] on icon "Choose Date" at bounding box center [1253, 634] width 12 height 12
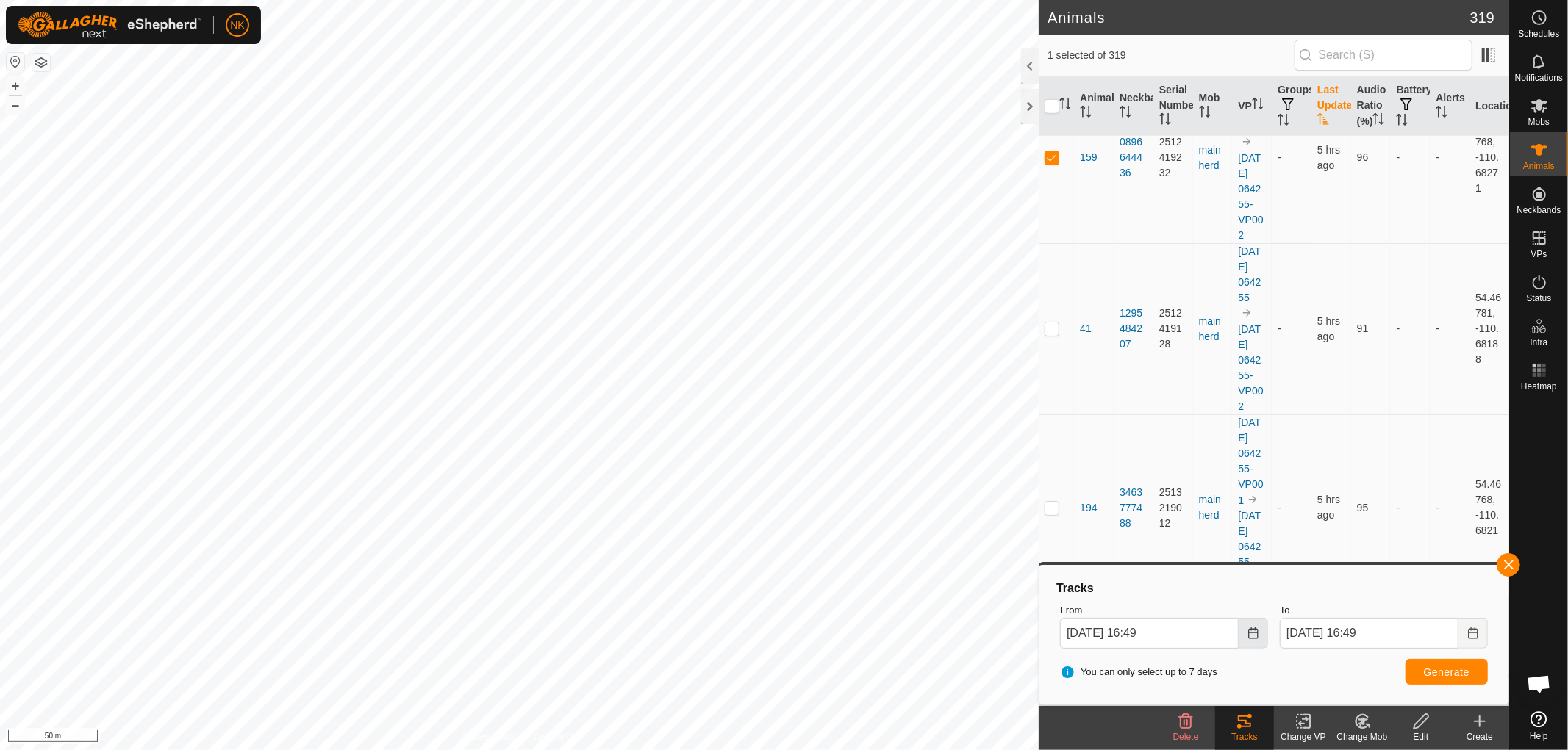
click at [1248, 638] on icon "Choose Date" at bounding box center [1253, 634] width 12 height 12
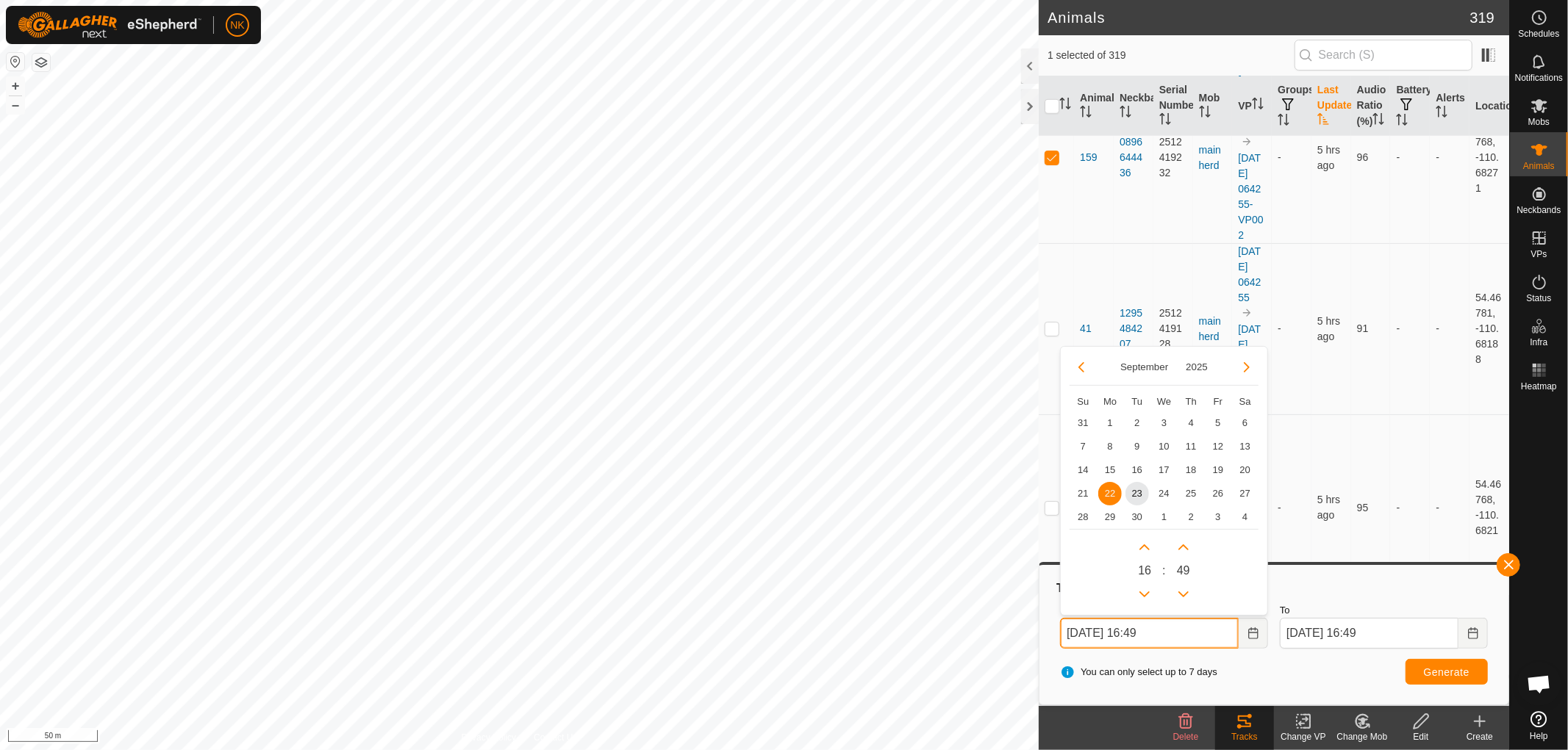
click at [1111, 629] on input "[DATE] 16:49" at bounding box center [1150, 633] width 179 height 31
click at [1078, 498] on span "21" at bounding box center [1082, 494] width 23 height 23
type input "[DATE] 16:49"
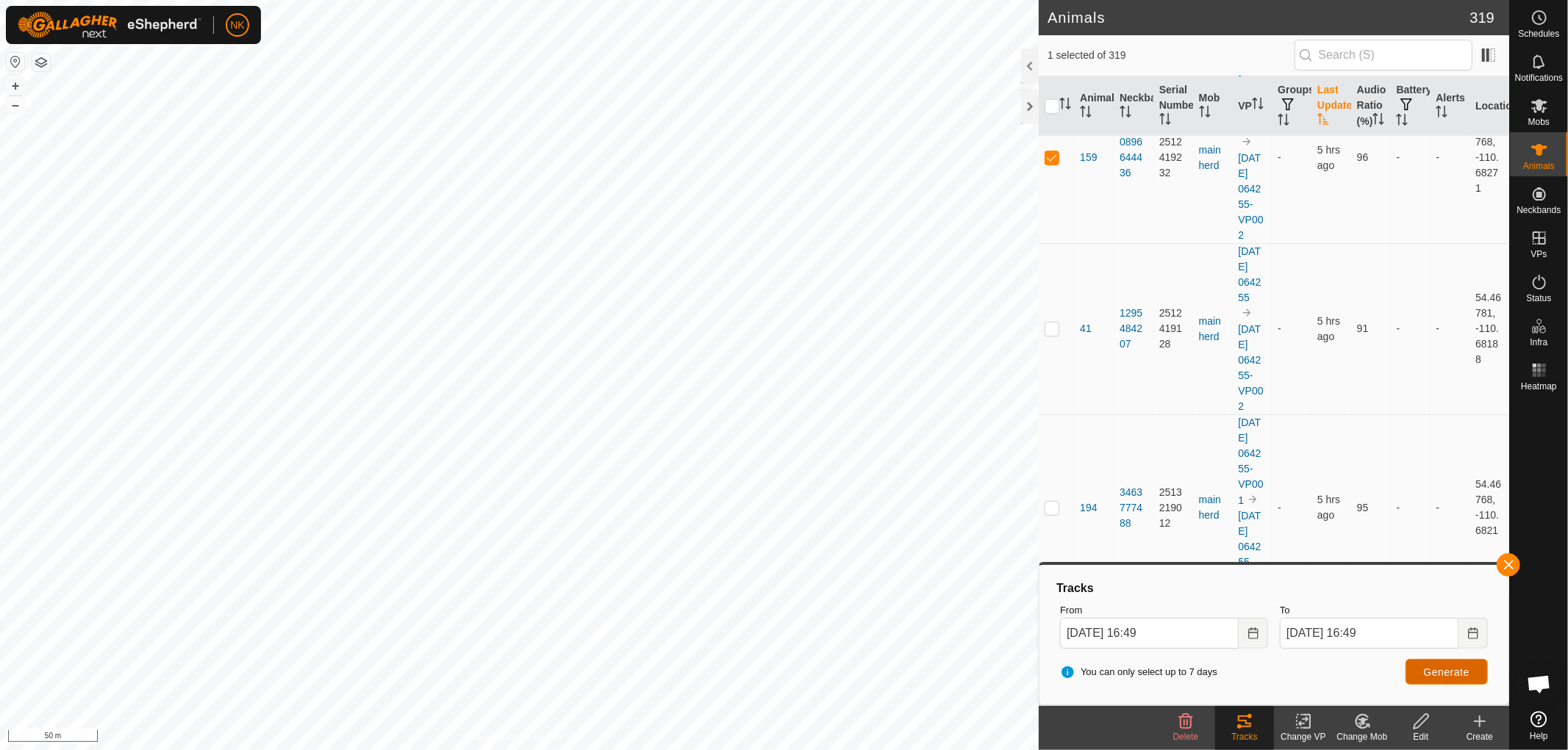
click at [1428, 667] on span "Generate" at bounding box center [1446, 673] width 46 height 12
click at [1044, 163] on p-checkbox at bounding box center [1052, 157] width 15 height 12
checkbox input "false"
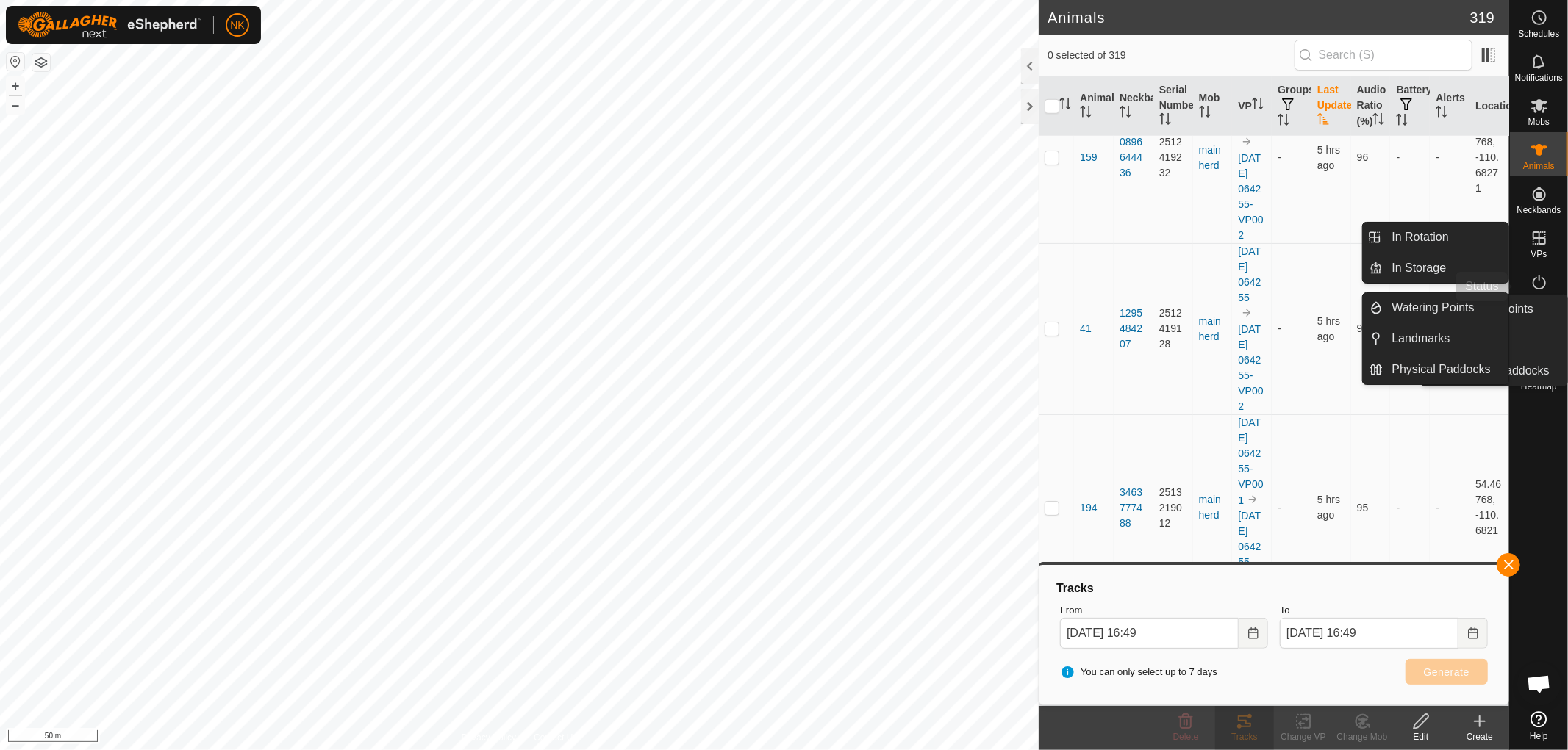
click at [1544, 285] on icon at bounding box center [1539, 282] width 13 height 15
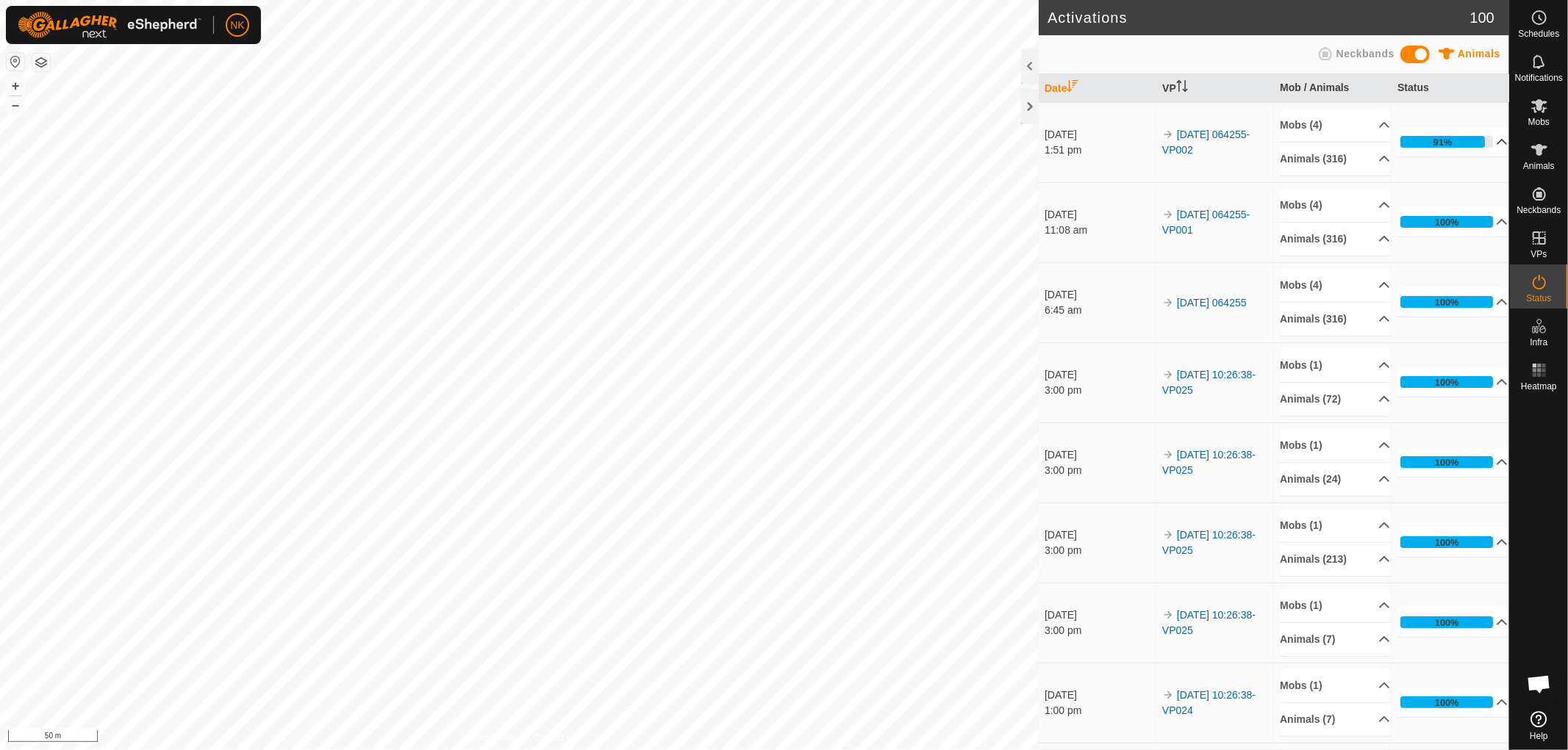
click at [1423, 141] on p-accordion-header "91%" at bounding box center [1452, 142] width 110 height 30
